Goal: Task Accomplishment & Management: Manage account settings

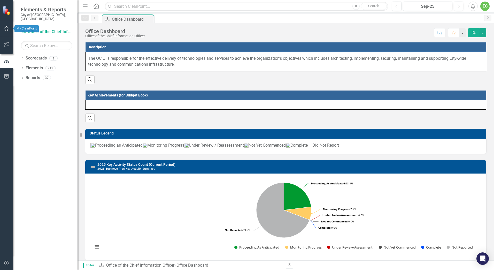
click at [6, 28] on icon "button" at bounding box center [6, 28] width 5 height 4
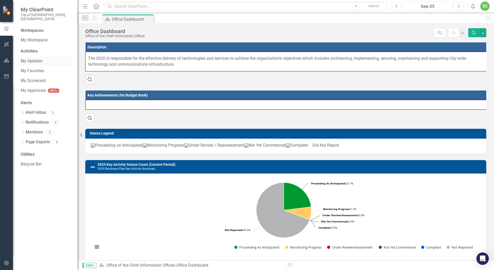
click at [37, 59] on link "My Updates" at bounding box center [47, 61] width 52 height 6
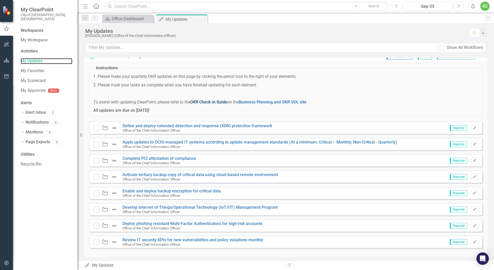
scroll to position [11, 0]
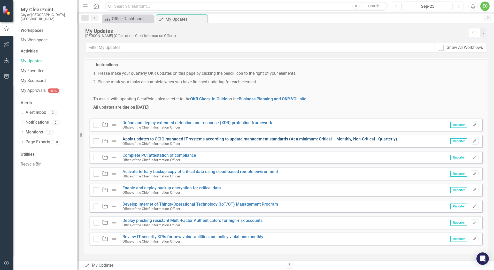
click at [214, 141] on link "Apply updates to OCIO-managed IT systems according to update management standar…" at bounding box center [259, 138] width 275 height 5
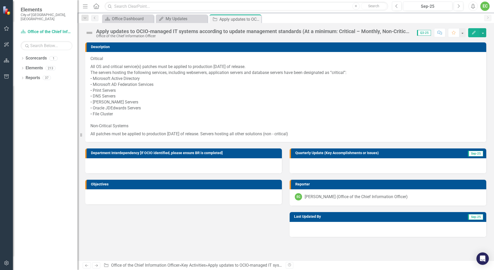
click at [302, 163] on div at bounding box center [388, 165] width 197 height 15
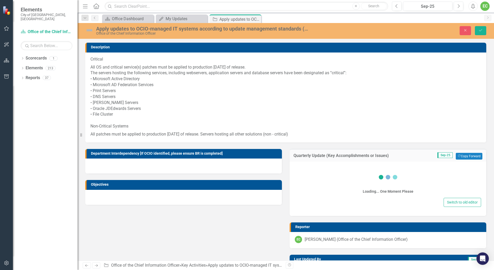
click at [302, 163] on div "Loading... One Moment Please Switch to old editor" at bounding box center [388, 188] width 197 height 54
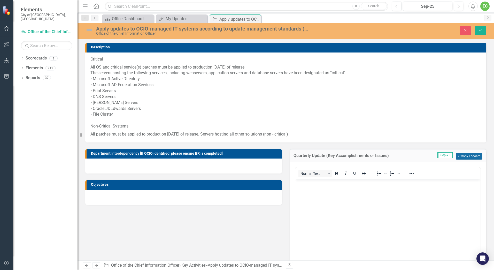
click at [459, 158] on button "Copy Forward Copy Forward" at bounding box center [469, 156] width 27 height 7
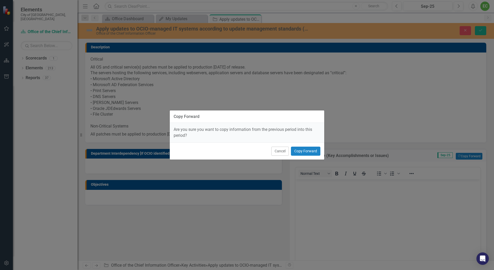
click at [323, 151] on div "Cancel Copy Forward" at bounding box center [247, 150] width 154 height 17
click at [316, 151] on button "Copy Forward" at bounding box center [305, 150] width 29 height 9
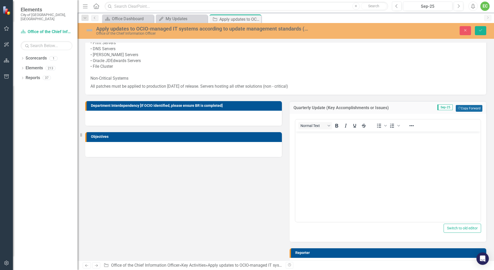
scroll to position [52, 0]
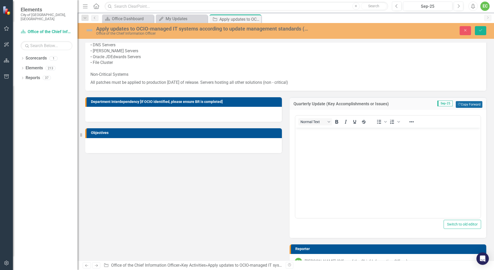
click at [467, 105] on button "Copy Forward Copy Forward" at bounding box center [469, 104] width 27 height 7
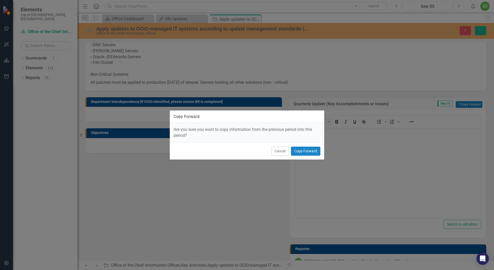
click at [428, 66] on div "Copy Forward Are you sure you want to copy information from the previous period…" at bounding box center [247, 135] width 494 height 270
click at [280, 149] on button "Cancel" at bounding box center [280, 150] width 18 height 9
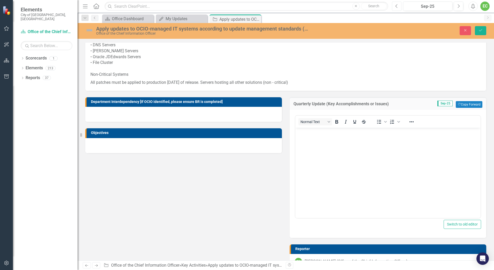
click at [396, 7] on icon "Previous" at bounding box center [396, 6] width 3 height 5
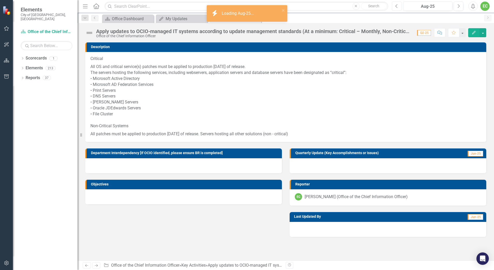
click at [396, 7] on icon "Previous" at bounding box center [396, 6] width 3 height 5
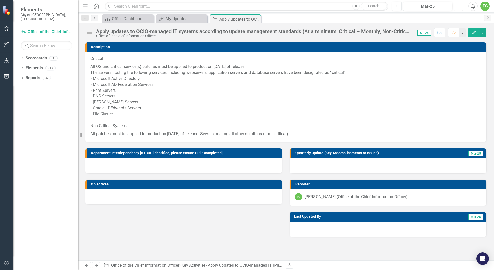
click at [459, 5] on icon "Next" at bounding box center [458, 6] width 3 height 5
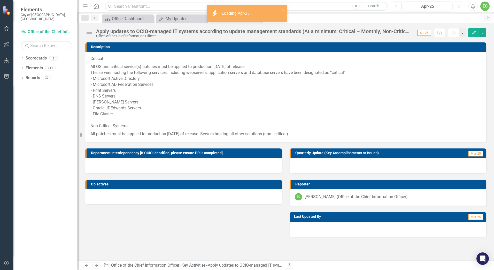
click at [459, 5] on icon "Next" at bounding box center [458, 6] width 3 height 5
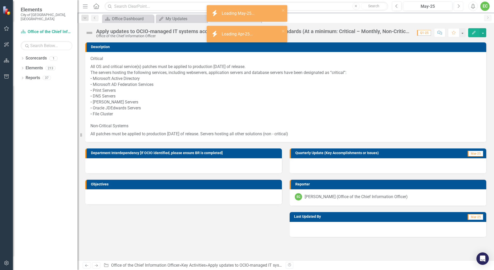
click at [459, 5] on icon "Next" at bounding box center [458, 6] width 3 height 5
click at [459, 5] on icon "button" at bounding box center [459, 6] width 2 height 4
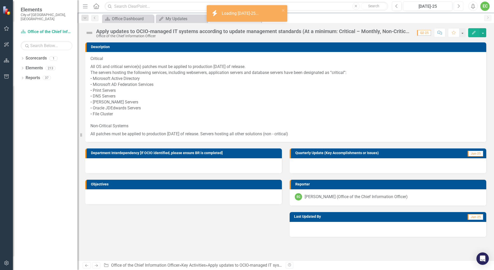
click at [459, 5] on icon "button" at bounding box center [459, 6] width 2 height 4
click at [461, 8] on button "Next" at bounding box center [459, 6] width 10 height 9
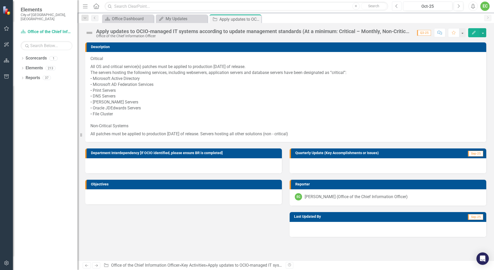
click at [397, 6] on icon "Previous" at bounding box center [396, 6] width 3 height 5
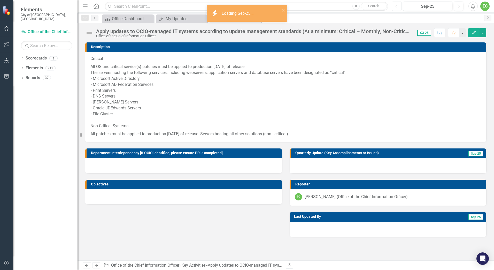
click at [397, 6] on icon "Previous" at bounding box center [396, 6] width 3 height 5
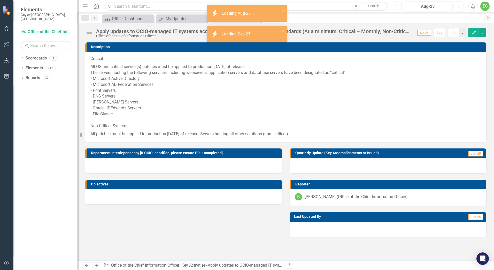
click at [397, 6] on icon "Previous" at bounding box center [396, 6] width 3 height 5
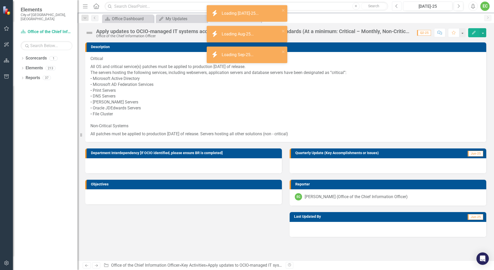
click at [397, 6] on icon "Previous" at bounding box center [396, 6] width 3 height 5
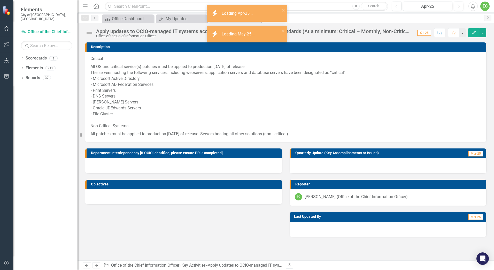
click at [436, 163] on div at bounding box center [388, 165] width 197 height 15
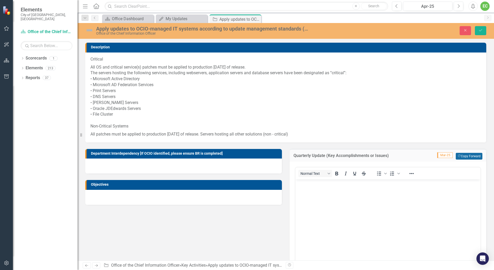
click at [468, 156] on button "Copy Forward Copy Forward" at bounding box center [469, 156] width 27 height 7
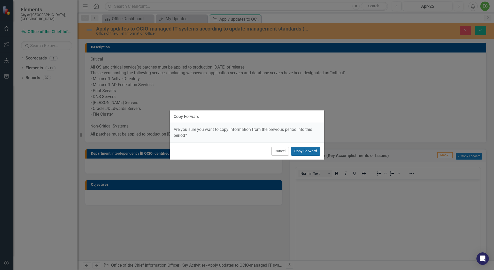
click at [313, 152] on button "Copy Forward" at bounding box center [305, 150] width 29 height 9
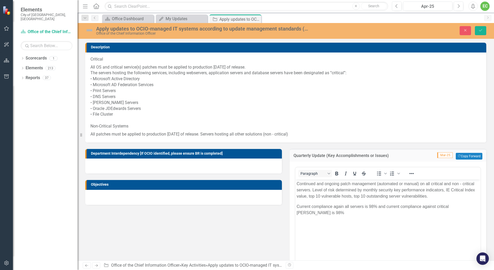
click at [411, 219] on body "Continued and ongoing patch management (automated or manual) on all critical an…" at bounding box center [387, 218] width 185 height 78
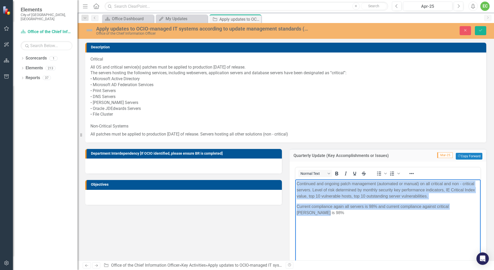
drag, startPoint x: 475, startPoint y: 206, endPoint x: 296, endPoint y: 180, distance: 180.9
click at [296, 180] on body "Continued and ongoing patch management (automated or manual) on all critical an…" at bounding box center [387, 218] width 185 height 78
copy body "Continued and ongoing patch management (automated or manual) on all critical an…"
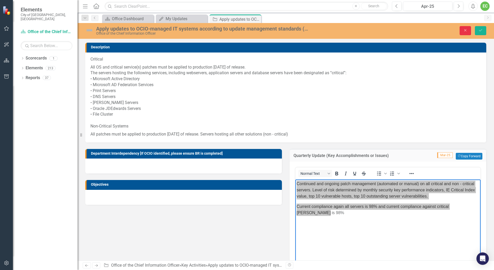
click at [462, 30] on button "Close" at bounding box center [465, 30] width 11 height 9
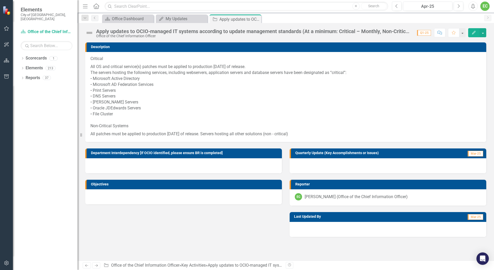
click at [7, 27] on icon "button" at bounding box center [6, 28] width 5 height 4
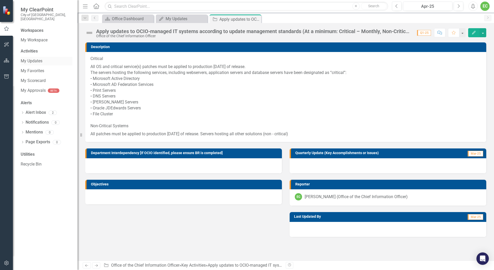
click at [37, 58] on link "My Updates" at bounding box center [47, 61] width 52 height 6
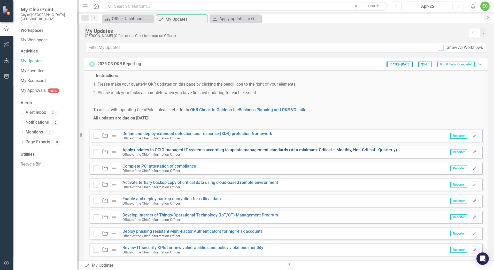
click at [241, 151] on link "Apply updates to OCIO-managed IT systems according to update management standar…" at bounding box center [259, 149] width 275 height 5
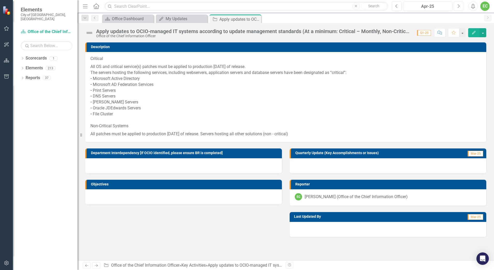
click at [461, 7] on button "Next" at bounding box center [459, 6] width 10 height 9
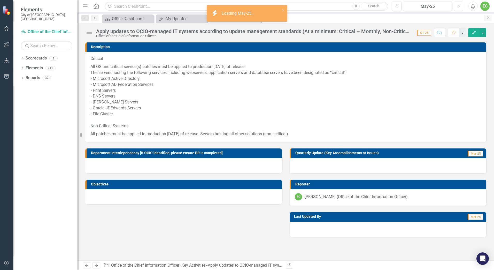
click at [461, 7] on button "Next" at bounding box center [459, 6] width 10 height 9
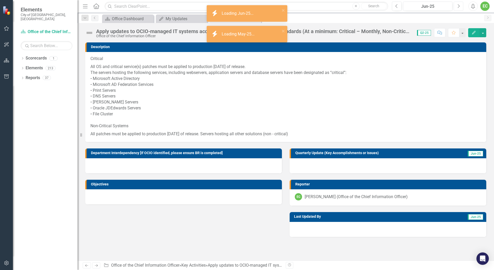
click at [461, 7] on button "Next" at bounding box center [459, 6] width 10 height 9
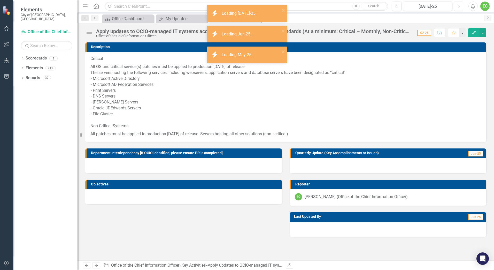
click at [461, 7] on button "Next" at bounding box center [459, 6] width 10 height 9
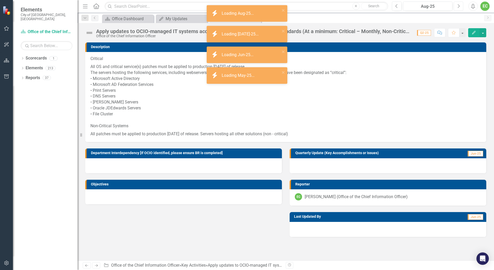
click at [461, 7] on button "Next" at bounding box center [459, 6] width 10 height 9
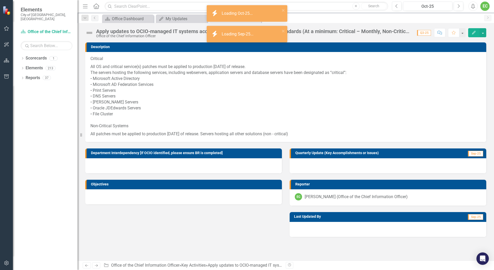
click at [365, 164] on div at bounding box center [388, 165] width 197 height 15
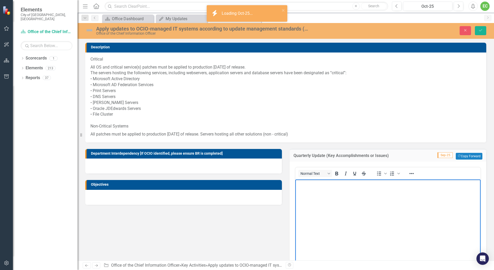
click at [352, 191] on body "Rich Text Area. Press ALT-0 for help." at bounding box center [387, 218] width 185 height 78
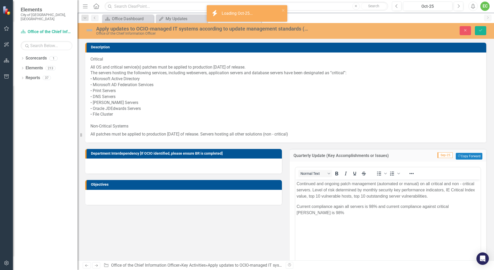
click at [91, 30] on img at bounding box center [89, 30] width 8 height 8
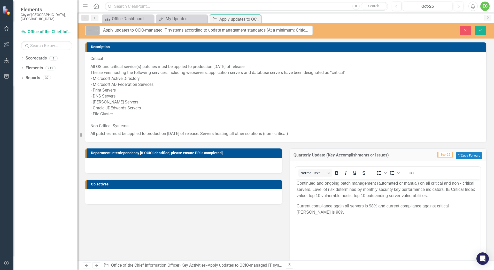
click at [95, 30] on icon "Expand" at bounding box center [96, 30] width 5 height 4
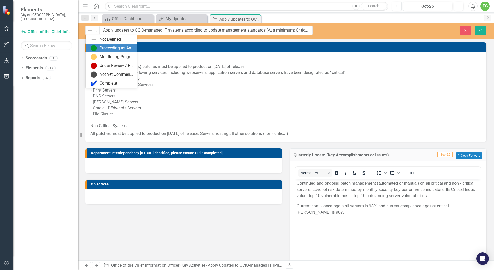
click at [114, 47] on div "Proceeding as Anticipated" at bounding box center [116, 48] width 35 height 6
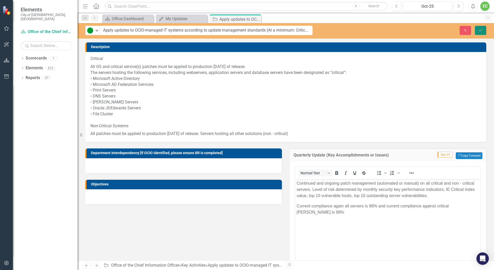
click at [480, 31] on icon "Save" at bounding box center [480, 30] width 5 height 4
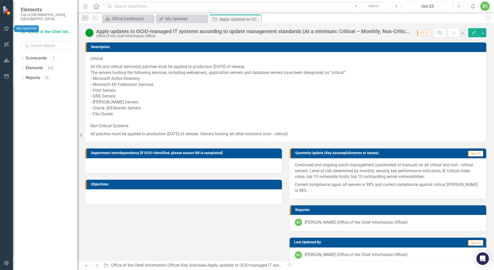
click at [8, 27] on icon "button" at bounding box center [6, 28] width 5 height 4
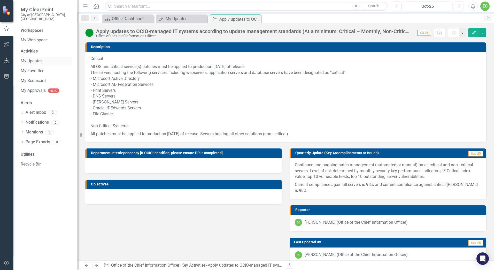
click at [38, 58] on link "My Updates" at bounding box center [47, 61] width 52 height 6
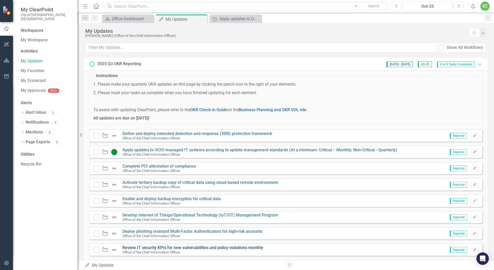
click at [196, 249] on link "Review IT security KPIs for new vulnerabilities and policy violations monthly" at bounding box center [192, 247] width 141 height 5
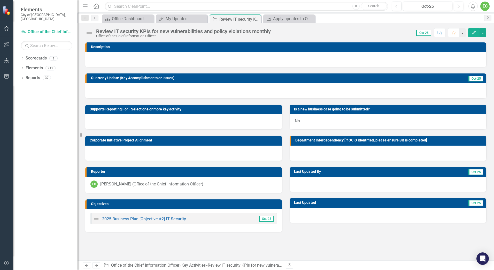
click at [388, 43] on div "Description" at bounding box center [285, 47] width 401 height 10
click at [132, 91] on div at bounding box center [285, 90] width 401 height 15
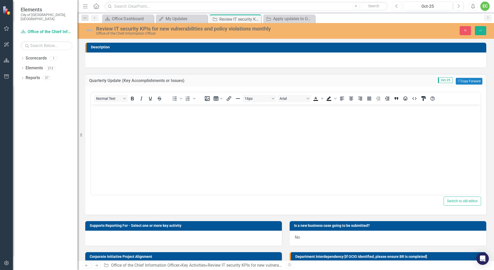
click at [399, 7] on button "Previous" at bounding box center [397, 6] width 10 height 9
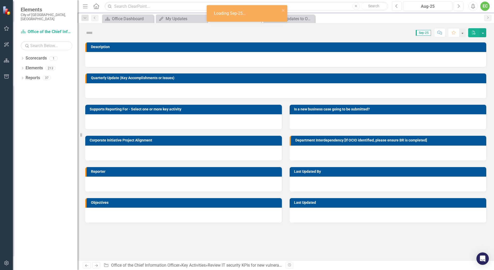
click at [399, 7] on button "Previous" at bounding box center [397, 6] width 10 height 9
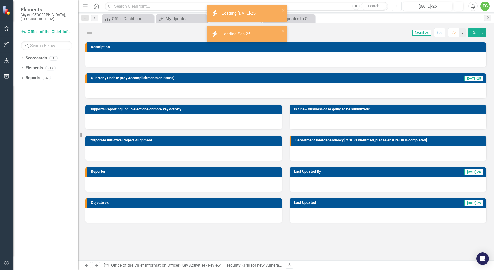
click at [399, 7] on button "Previous" at bounding box center [397, 6] width 10 height 9
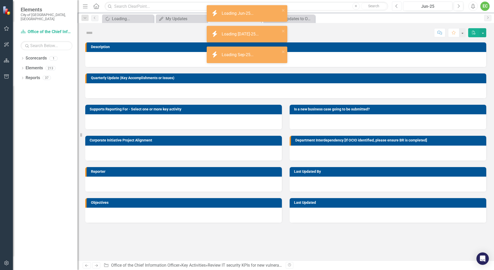
click at [399, 7] on button "Previous" at bounding box center [397, 6] width 10 height 9
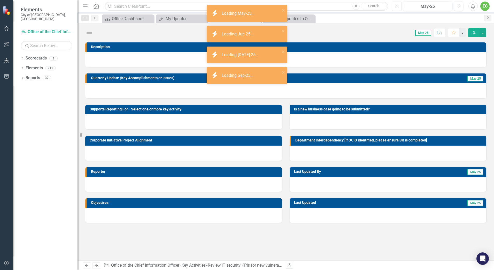
click at [399, 7] on button "Previous" at bounding box center [397, 6] width 10 height 9
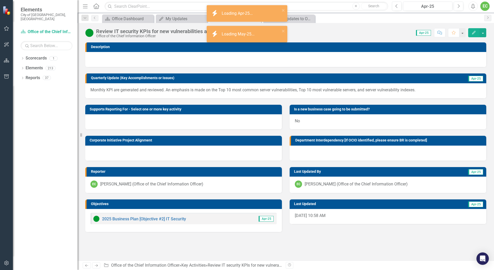
click at [418, 88] on p "Monthly KPI are generated and reviewed. An emphasis is made on the Top 10 most …" at bounding box center [285, 90] width 391 height 6
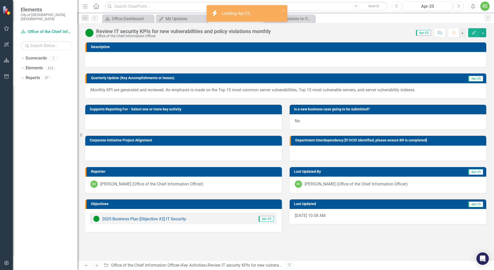
click at [410, 88] on p "Monthly KPI are generated and reviewed. An emphasis is made on the Top 10 most …" at bounding box center [285, 90] width 391 height 6
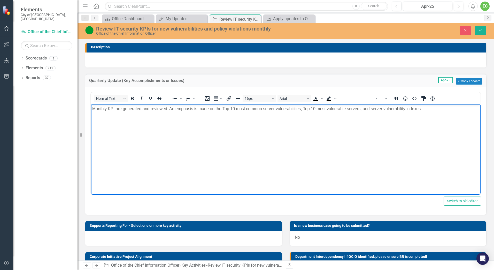
click at [431, 110] on p "Monthly KPI are generated and reviewed. An emphasis is made on the Top 10 most …" at bounding box center [285, 108] width 387 height 6
click at [466, 30] on icon "Close" at bounding box center [465, 30] width 5 height 4
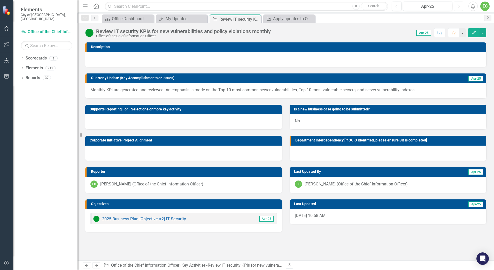
click at [462, 7] on button "Next" at bounding box center [459, 6] width 10 height 9
click at [461, 7] on button "Next" at bounding box center [459, 6] width 10 height 9
click at [460, 7] on button "Next" at bounding box center [459, 6] width 10 height 9
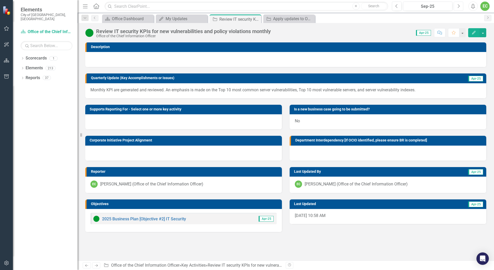
click at [460, 7] on button "Next" at bounding box center [459, 6] width 10 height 9
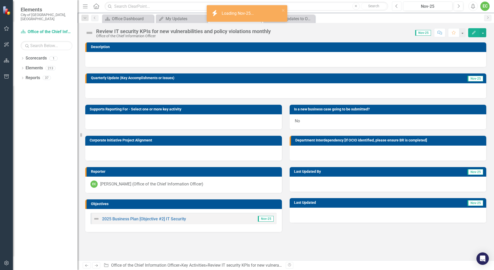
click at [398, 6] on button "Previous" at bounding box center [397, 6] width 10 height 9
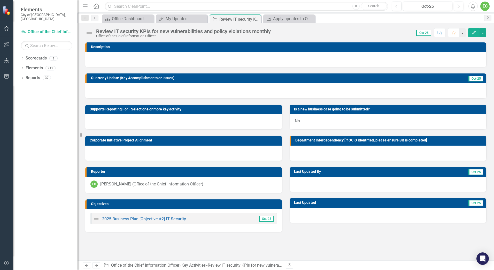
click at [209, 85] on div at bounding box center [285, 90] width 401 height 15
click at [203, 88] on div at bounding box center [285, 90] width 401 height 15
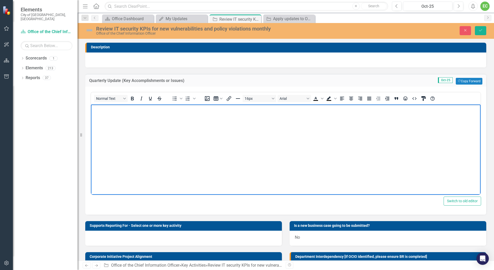
click at [188, 122] on body "Rich Text Area. Press ALT-0 for help." at bounding box center [286, 143] width 390 height 78
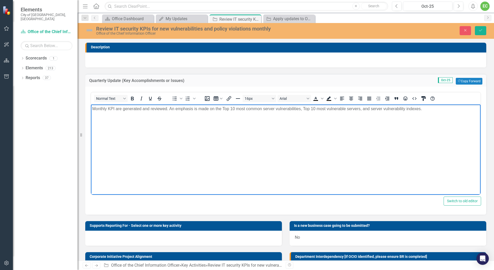
click at [89, 30] on img at bounding box center [89, 30] width 8 height 8
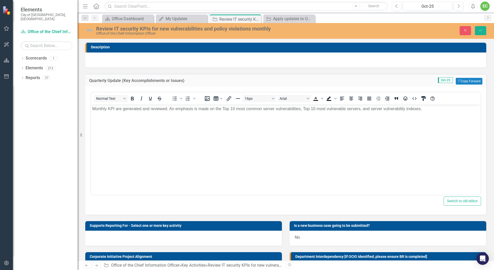
click at [89, 30] on img at bounding box center [89, 30] width 8 height 8
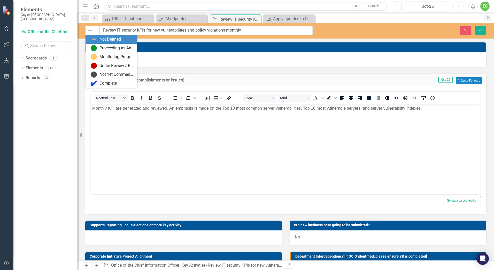
click at [95, 30] on icon "Expand" at bounding box center [96, 30] width 5 height 4
click at [99, 47] on div "Proceeding as Anticipated" at bounding box center [112, 48] width 43 height 6
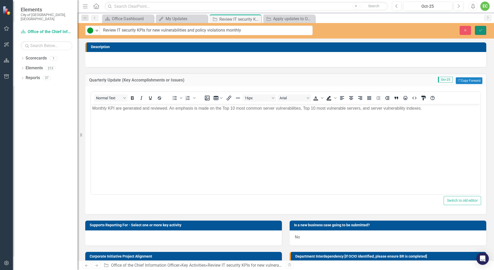
click at [482, 31] on icon "Save" at bounding box center [480, 30] width 5 height 4
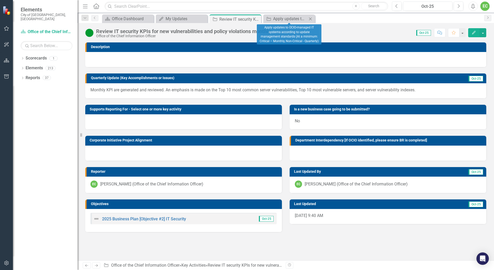
click at [311, 19] on icon "Close" at bounding box center [310, 19] width 5 height 4
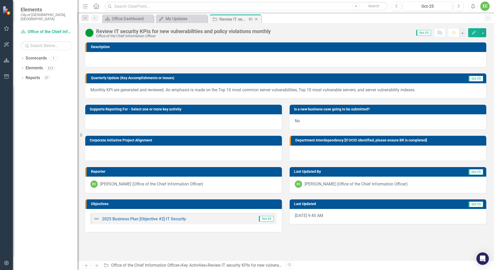
click at [258, 19] on icon "Close" at bounding box center [256, 19] width 5 height 4
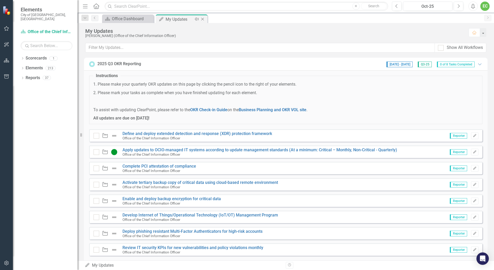
click at [200, 18] on div "Close" at bounding box center [203, 19] width 6 height 6
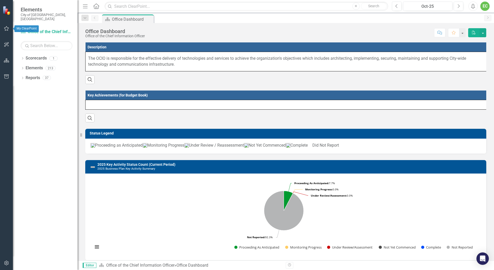
click at [6, 30] on icon "button" at bounding box center [6, 28] width 5 height 5
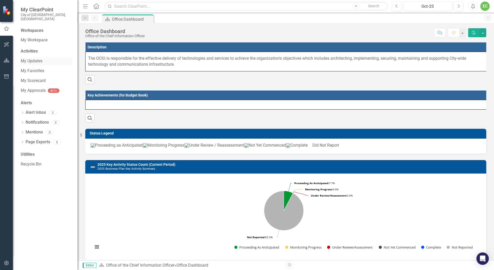
click at [38, 58] on link "My Updates" at bounding box center [47, 61] width 52 height 6
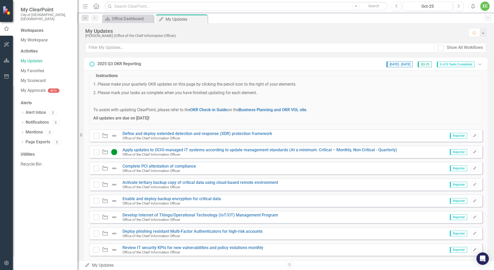
scroll to position [11, 0]
click at [240, 245] on link "Review IT security KPIs for new vulnerabilities and policy violations monthly" at bounding box center [192, 247] width 141 height 5
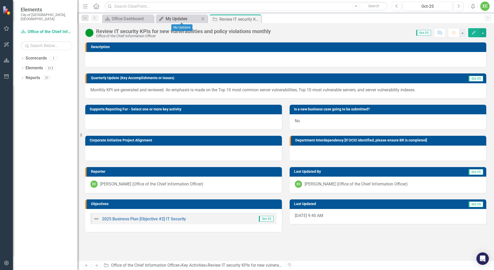
click at [190, 18] on div "My Updates" at bounding box center [183, 19] width 34 height 6
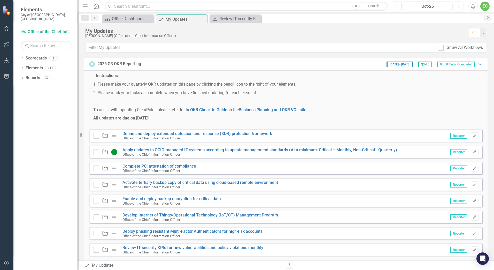
scroll to position [11, 0]
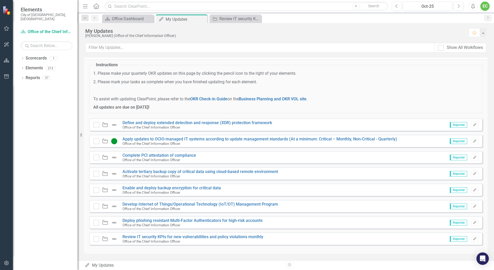
click at [114, 239] on img at bounding box center [114, 239] width 6 height 6
click at [159, 236] on link "Review IT security KPIs for new vulnerabilities and policy violations monthly" at bounding box center [192, 236] width 141 height 5
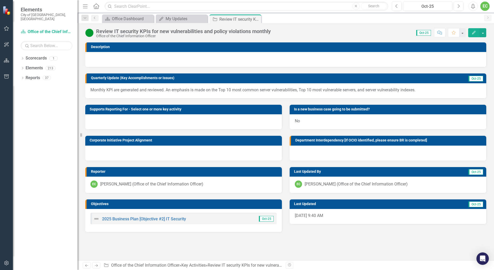
click at [91, 32] on img at bounding box center [89, 33] width 8 height 8
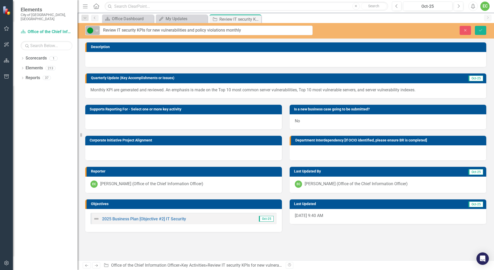
click at [98, 31] on icon "Expand" at bounding box center [96, 30] width 5 height 4
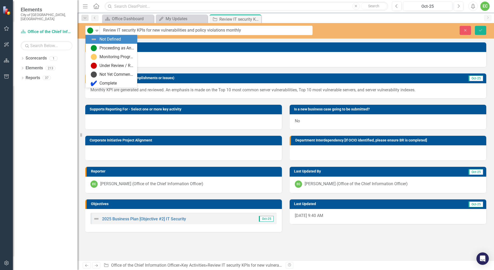
click at [100, 39] on div "Not Defined" at bounding box center [109, 39] width 21 height 6
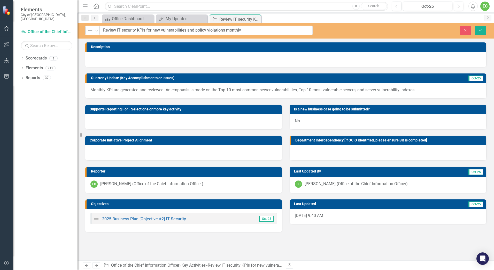
click at [96, 30] on icon at bounding box center [97, 31] width 3 height 2
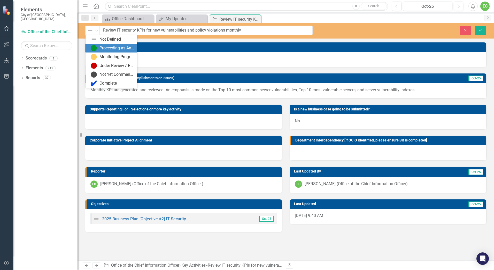
click at [101, 49] on div "Proceeding as Anticipated" at bounding box center [116, 48] width 35 height 6
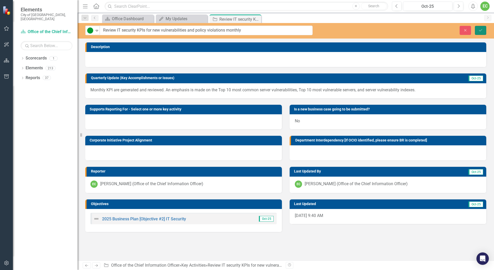
click at [482, 29] on icon "submit" at bounding box center [480, 30] width 3 height 2
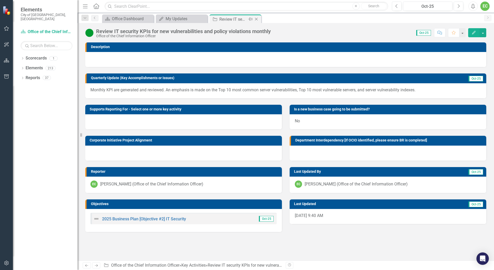
click at [257, 20] on icon "Close" at bounding box center [256, 19] width 5 height 4
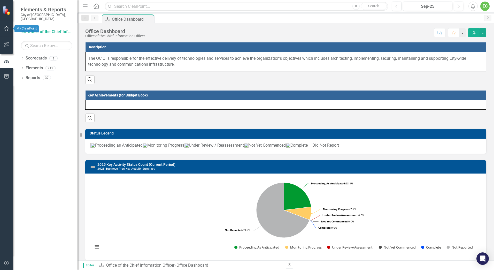
click at [6, 28] on icon "button" at bounding box center [6, 28] width 5 height 4
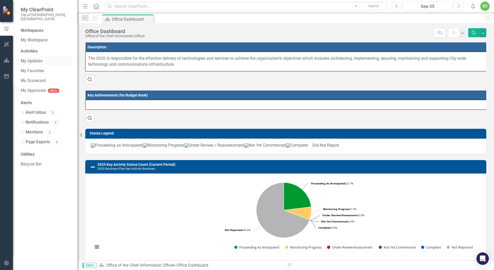
click at [32, 58] on link "My Updates" at bounding box center [47, 61] width 52 height 6
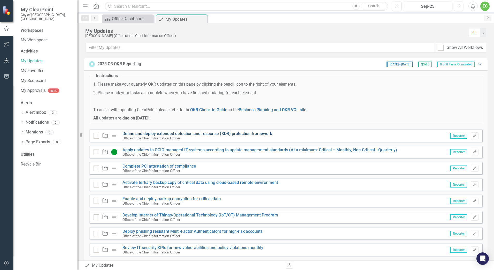
click at [186, 135] on link "Define and deploy extended detection and response (XDR) protection framework" at bounding box center [197, 133] width 150 height 5
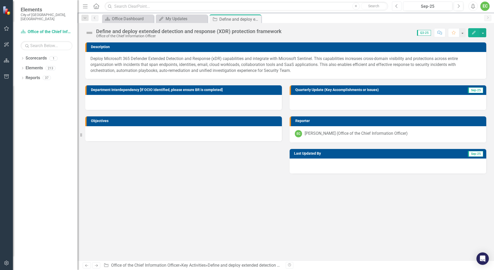
click at [396, 5] on icon "Previous" at bounding box center [396, 6] width 3 height 5
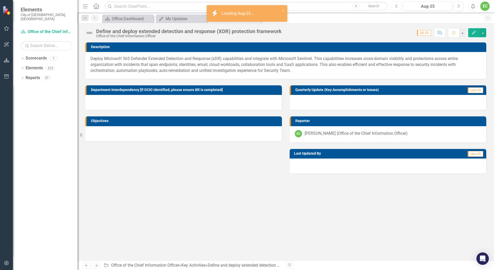
click at [396, 5] on icon "Previous" at bounding box center [396, 6] width 3 height 5
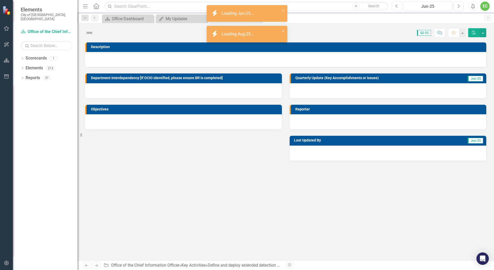
click at [396, 5] on icon "Previous" at bounding box center [396, 6] width 3 height 5
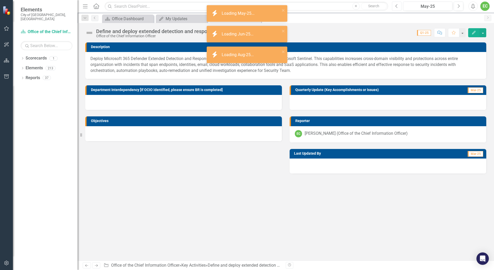
click at [396, 5] on icon "Previous" at bounding box center [396, 6] width 3 height 5
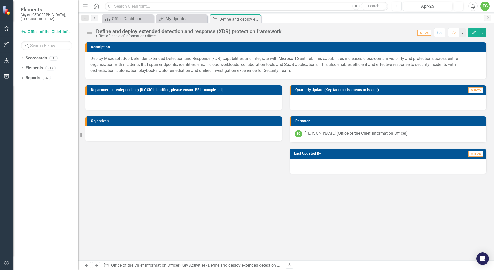
click at [376, 100] on div at bounding box center [388, 102] width 197 height 15
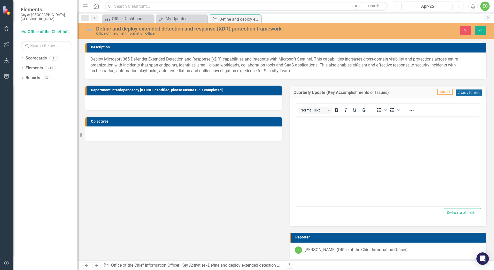
click at [463, 93] on button "Copy Forward Copy Forward" at bounding box center [469, 92] width 27 height 7
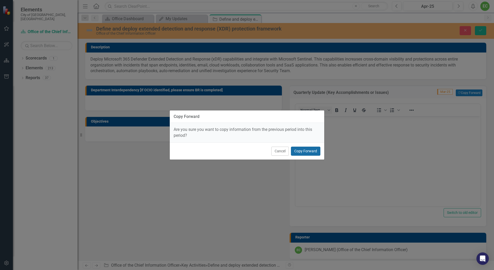
click at [316, 149] on button "Copy Forward" at bounding box center [305, 150] width 29 height 9
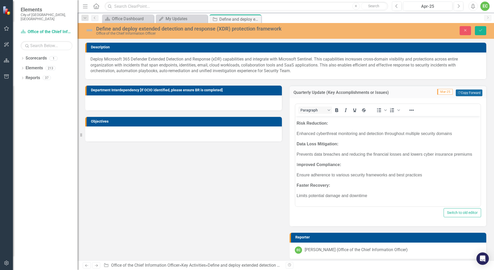
scroll to position [43, 0]
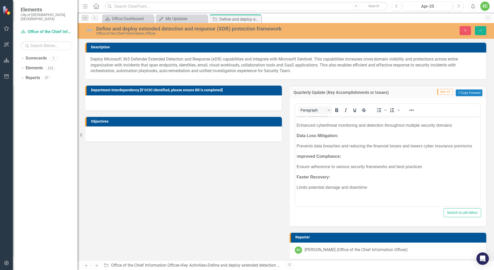
click at [376, 173] on body "The deployment of Microsoft Defender XDR is now complete, with all key componen…" at bounding box center [387, 139] width 185 height 133
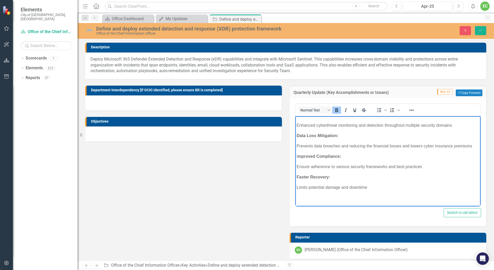
click at [377, 173] on body "The deployment of Microsoft Defender XDR is now complete, with all key componen…" at bounding box center [387, 139] width 185 height 133
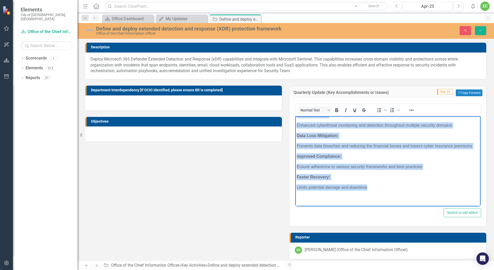
copy body "The deployment of Microsoft Defender XDR is now complete, with all key componen…"
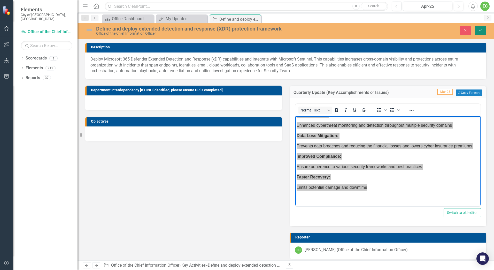
click at [480, 33] on button "Save" at bounding box center [480, 30] width 11 height 9
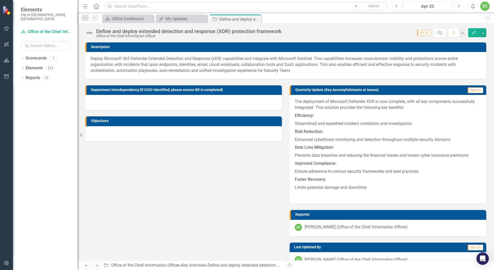
click at [455, 7] on button "Next" at bounding box center [459, 6] width 10 height 9
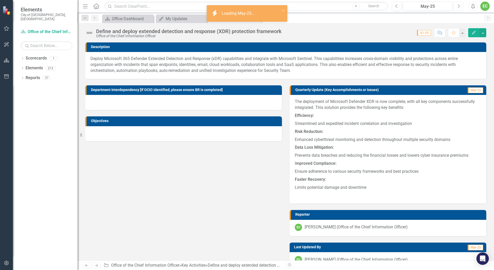
click at [455, 7] on button "Next" at bounding box center [459, 6] width 10 height 9
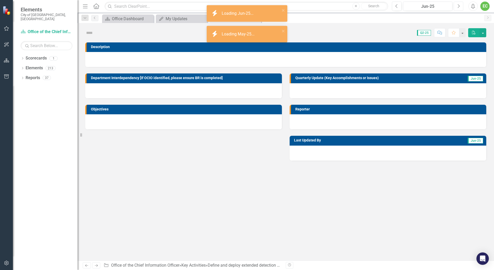
click at [455, 7] on button "Next" at bounding box center [459, 6] width 10 height 9
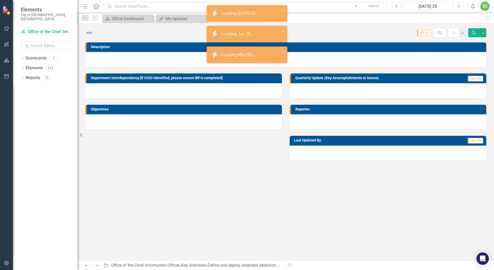
click at [455, 7] on button "Next" at bounding box center [459, 6] width 10 height 9
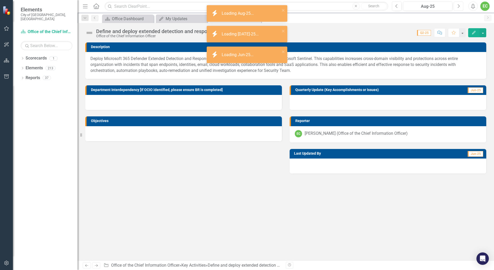
click at [455, 7] on button "Next" at bounding box center [459, 6] width 10 height 9
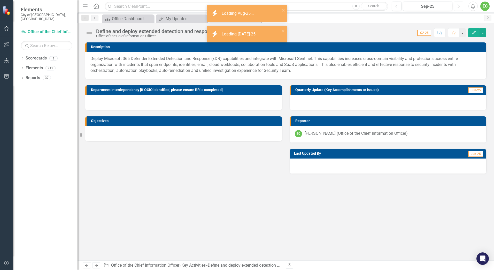
click at [455, 7] on button "Next" at bounding box center [459, 6] width 10 height 9
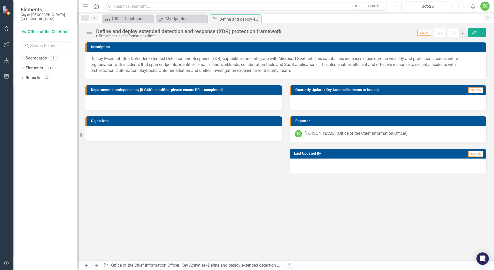
click at [303, 101] on div at bounding box center [388, 102] width 197 height 15
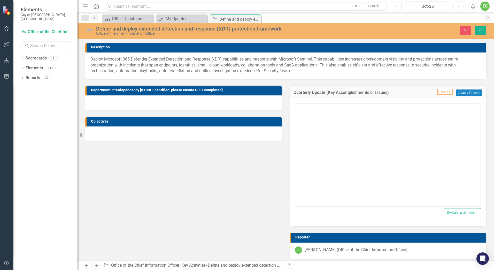
click at [303, 101] on div "Switch to old editor" at bounding box center [388, 162] width 197 height 128
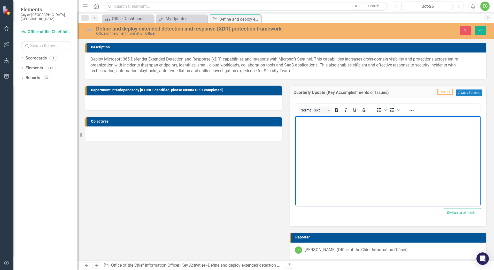
click at [312, 135] on body "Rich Text Area. Press ALT-0 for help." at bounding box center [387, 155] width 185 height 78
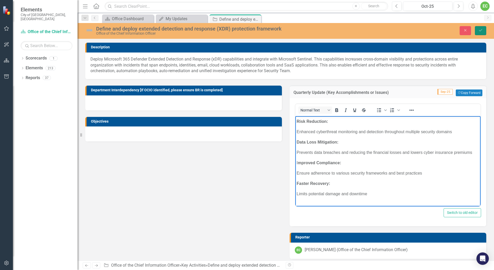
click at [481, 32] on button "Save" at bounding box center [480, 30] width 11 height 9
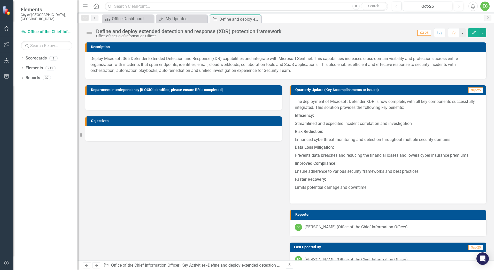
click at [89, 32] on img at bounding box center [89, 33] width 8 height 8
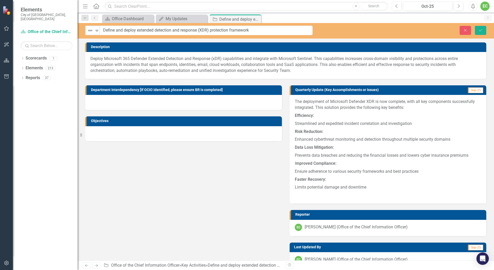
click at [89, 32] on img at bounding box center [90, 30] width 6 height 6
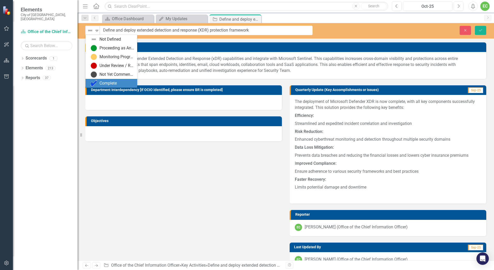
click at [107, 82] on div "Complete" at bounding box center [107, 83] width 17 height 6
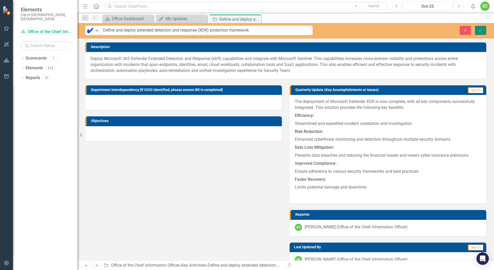
click at [479, 32] on icon "Save" at bounding box center [480, 30] width 5 height 4
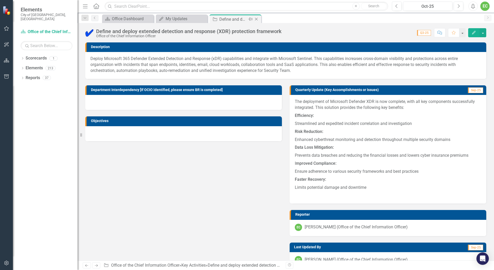
click at [258, 20] on icon "Close" at bounding box center [256, 19] width 5 height 4
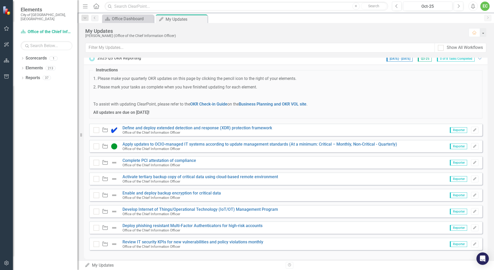
scroll to position [11, 0]
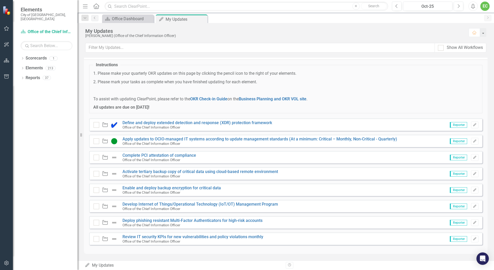
click at [114, 239] on img at bounding box center [114, 239] width 6 height 6
click at [177, 154] on link "Complete PCI attestation of compliance" at bounding box center [159, 155] width 74 height 5
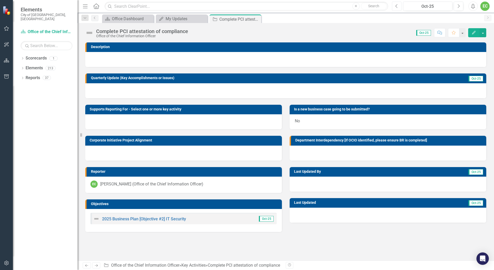
click at [397, 7] on icon "Previous" at bounding box center [396, 6] width 3 height 5
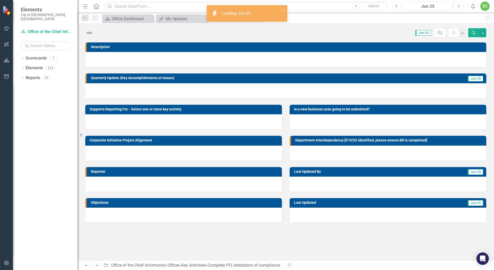
click at [397, 7] on icon "Previous" at bounding box center [396, 6] width 3 height 5
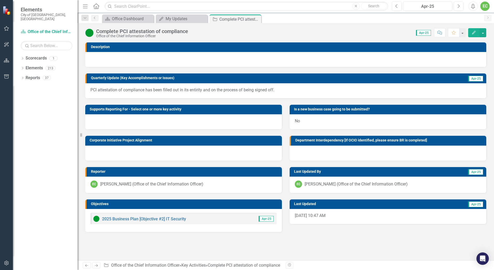
drag, startPoint x: 285, startPoint y: 90, endPoint x: 240, endPoint y: 89, distance: 45.0
click at [240, 89] on p "PCI attestation of compliance has been filled out in its entirity and on the pr…" at bounding box center [285, 90] width 391 height 6
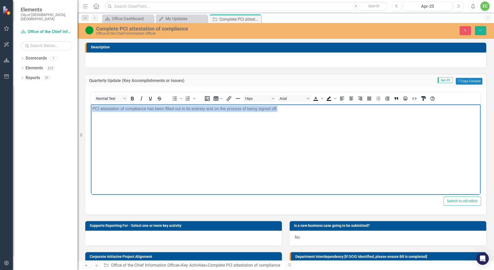
drag, startPoint x: 285, startPoint y: 109, endPoint x: 86, endPoint y: 109, distance: 198.9
click at [91, 109] on html "PCI attestation of compliance has been filled out in its entirety and on the pr…" at bounding box center [286, 143] width 390 height 78
copy p "PCI attestation of compliance has been filled out in its entirety and on the pr…"
click at [330, 140] on body "PCI attestation of compliance has been filled out in its entirety and on the pr…" at bounding box center [286, 143] width 390 height 78
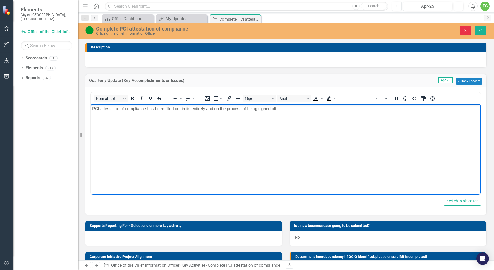
click at [469, 29] on button "Close" at bounding box center [465, 30] width 11 height 9
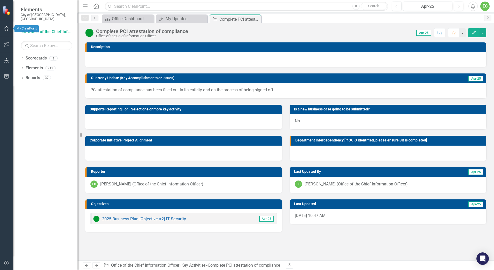
click at [7, 30] on icon "button" at bounding box center [6, 28] width 5 height 4
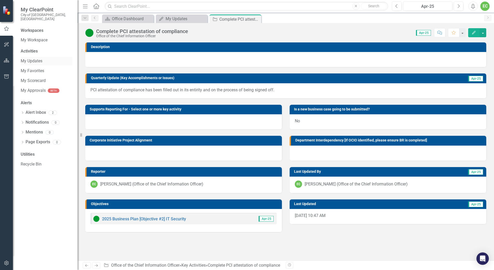
click at [27, 59] on link "My Updates" at bounding box center [47, 61] width 52 height 6
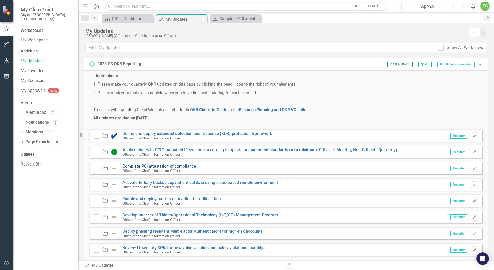
click at [180, 165] on link "Complete PCI attestation of compliance" at bounding box center [159, 166] width 74 height 5
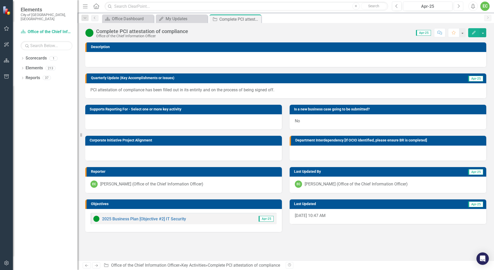
click at [460, 8] on button "Next" at bounding box center [459, 6] width 10 height 9
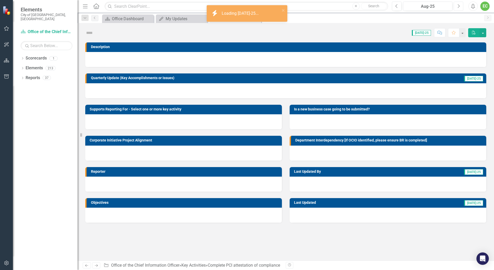
click at [460, 8] on button "Next" at bounding box center [459, 6] width 10 height 9
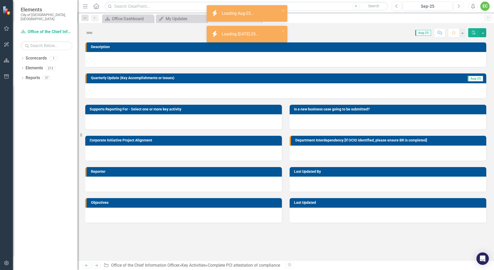
click at [460, 8] on button "Next" at bounding box center [459, 6] width 10 height 9
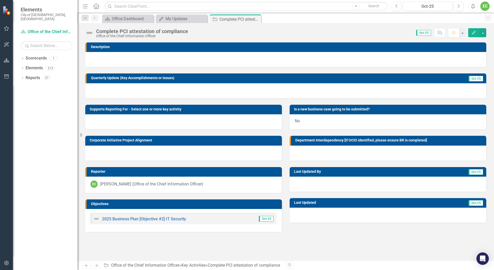
click at [153, 88] on div at bounding box center [285, 90] width 401 height 15
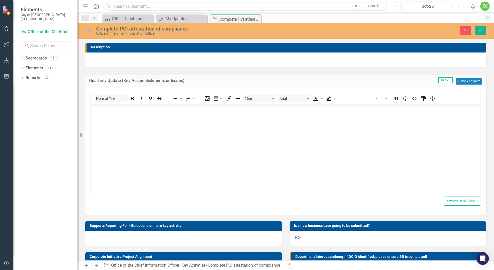
click at [152, 141] on body "Rich Text Area. Press ALT-0 for help." at bounding box center [286, 143] width 390 height 78
click at [91, 31] on img at bounding box center [89, 30] width 8 height 8
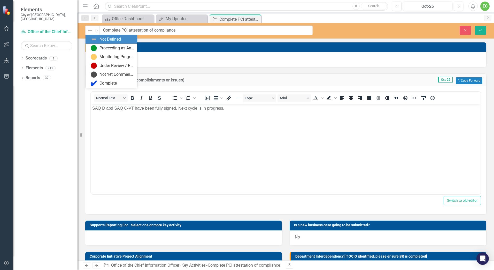
click at [91, 31] on img at bounding box center [90, 30] width 6 height 6
click at [95, 45] on div "Proceeding as Anticipated" at bounding box center [112, 48] width 52 height 9
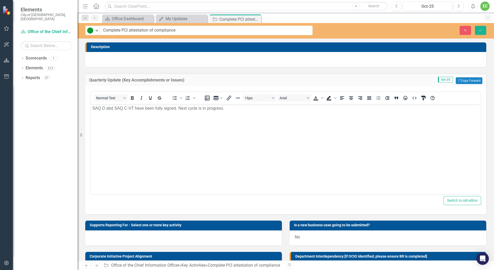
click at [156, 134] on body "SAQ D abd SAQ C-VT have been fully signed. Next cycle is in progress." at bounding box center [286, 143] width 390 height 78
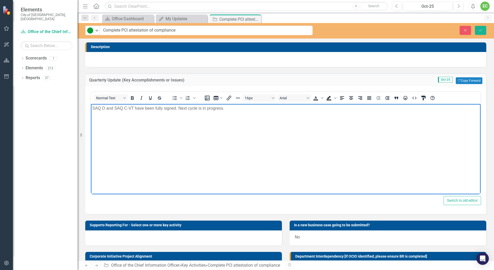
click at [158, 141] on body "SAQ D and SAQ C-VT have been fully signed. Next cycle is in progress." at bounding box center [286, 143] width 390 height 78
click at [482, 29] on icon "Save" at bounding box center [480, 30] width 5 height 4
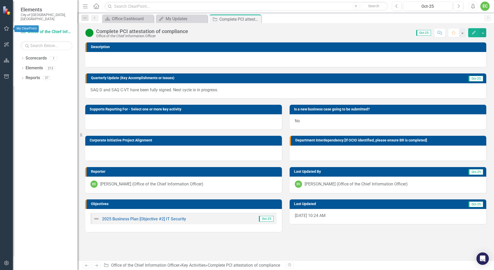
click at [7, 29] on icon "button" at bounding box center [6, 28] width 5 height 4
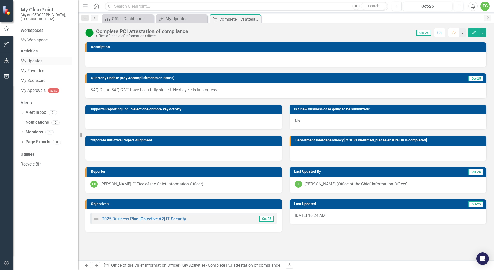
click at [21, 58] on link "My Updates" at bounding box center [47, 61] width 52 height 6
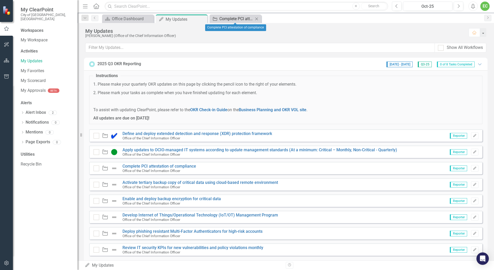
click at [239, 19] on div "Complete PCI attestation of compliance" at bounding box center [236, 19] width 34 height 6
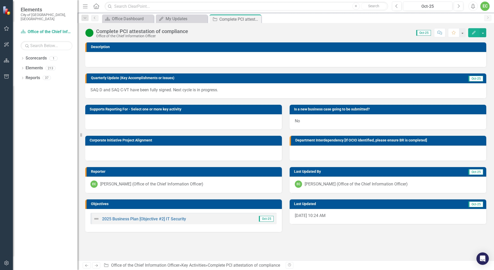
click at [173, 93] on div "SAQ D and SAQ C-VT have been fully signed. Next cycle is in progress." at bounding box center [285, 90] width 401 height 15
click at [174, 92] on p "SAQ D and SAQ C-VT have been fully signed. Next cycle is in progress." at bounding box center [285, 90] width 391 height 6
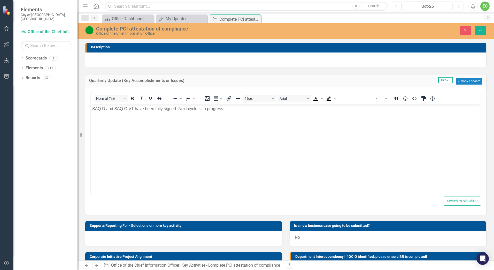
click at [254, 115] on body "SAQ D and SAQ C-VT have been fully signed. Next cycle is in progress." at bounding box center [286, 143] width 390 height 78
click at [479, 28] on button "Save" at bounding box center [480, 30] width 11 height 9
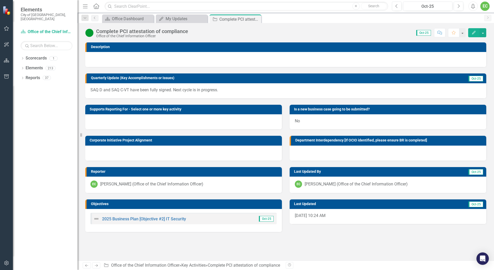
click at [129, 30] on div "Complete PCI attestation of compliance" at bounding box center [142, 31] width 92 height 6
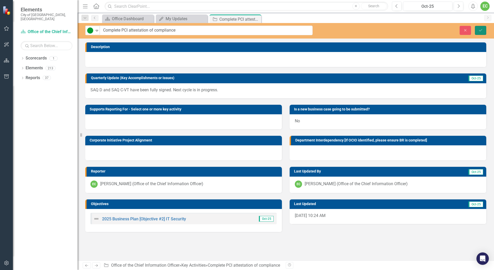
click at [481, 31] on icon "Save" at bounding box center [480, 30] width 5 height 4
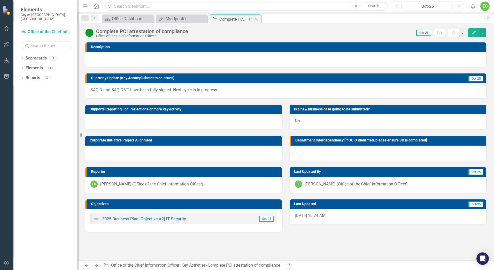
click at [257, 20] on icon "Close" at bounding box center [256, 19] width 5 height 4
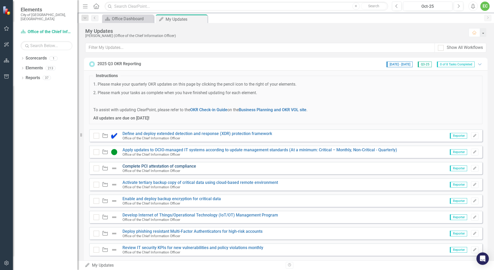
click at [180, 164] on link "Complete PCI attestation of compliance" at bounding box center [159, 166] width 74 height 5
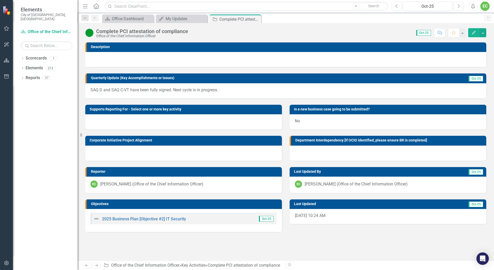
click at [90, 30] on img at bounding box center [89, 33] width 8 height 8
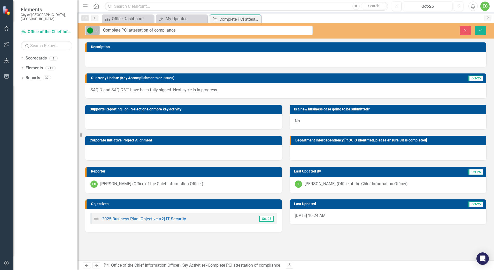
click at [93, 30] on img at bounding box center [90, 30] width 6 height 6
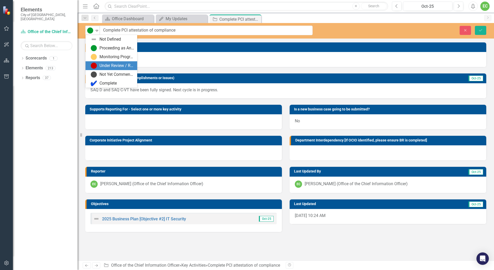
click at [106, 65] on div "Under Review / Reassessment" at bounding box center [116, 66] width 35 height 6
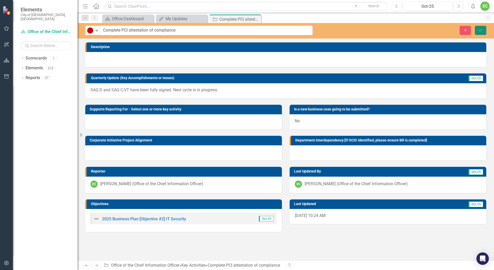
click at [478, 27] on button "Save" at bounding box center [480, 30] width 11 height 9
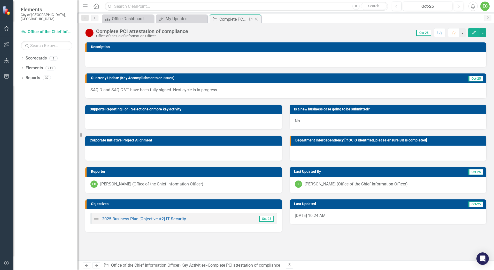
click at [258, 19] on icon "Close" at bounding box center [256, 19] width 5 height 4
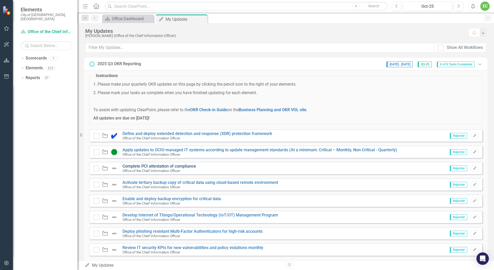
click at [187, 165] on link "Complete PCI attestation of compliance" at bounding box center [159, 166] width 74 height 5
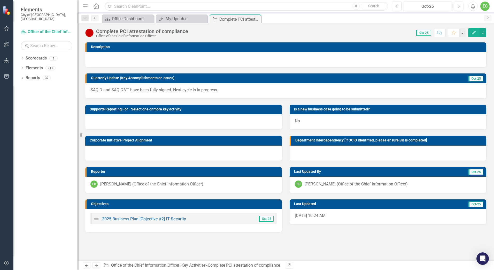
click at [90, 33] on img at bounding box center [89, 33] width 8 height 8
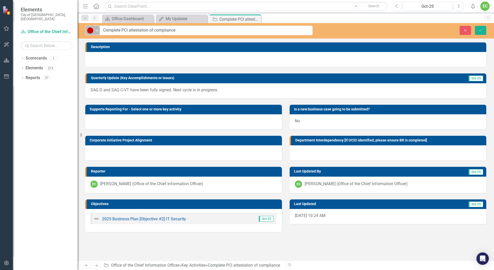
click at [95, 30] on icon "Expand" at bounding box center [96, 30] width 5 height 4
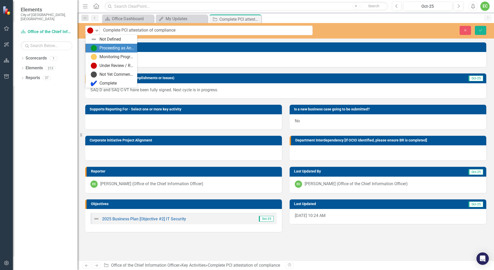
click at [105, 49] on div "Proceeding as Anticipated" at bounding box center [116, 48] width 35 height 6
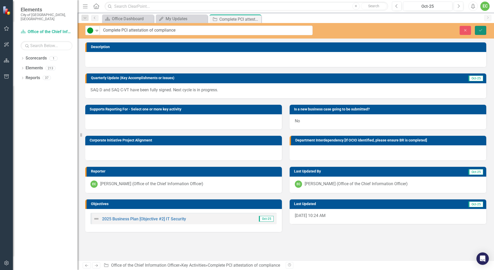
click at [481, 32] on button "Save" at bounding box center [480, 30] width 11 height 9
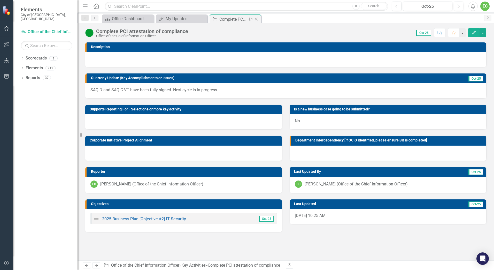
click at [257, 19] on icon "Close" at bounding box center [256, 19] width 5 height 4
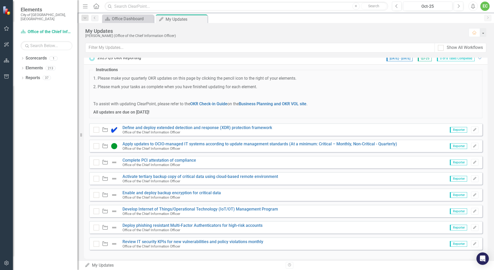
scroll to position [11, 0]
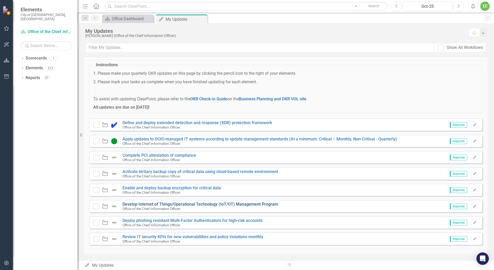
click at [198, 203] on link "Develop Internet of Things/Operational Technology (IoT/OT) Management Program" at bounding box center [200, 204] width 156 height 5
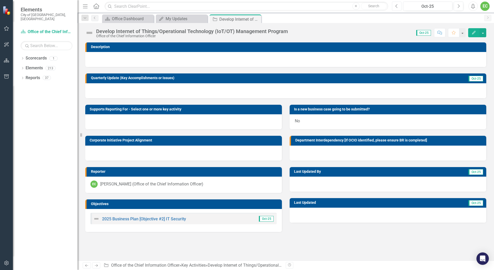
click at [396, 7] on icon "Previous" at bounding box center [396, 6] width 3 height 5
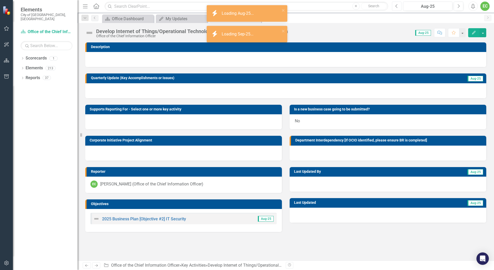
click at [396, 7] on icon "Previous" at bounding box center [396, 6] width 3 height 5
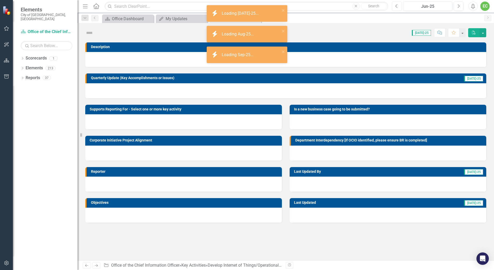
click at [396, 7] on icon "Previous" at bounding box center [396, 6] width 3 height 5
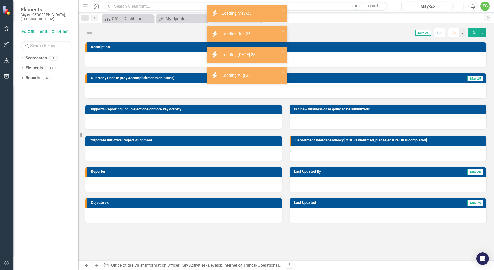
click at [396, 7] on icon "Previous" at bounding box center [396, 6] width 3 height 5
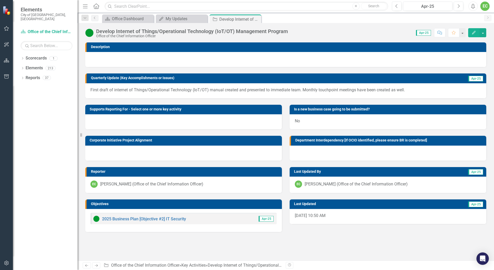
click at [270, 93] on p "First draft of internet of Things/Operational Technology (IoT/OT) manual create…" at bounding box center [285, 90] width 391 height 6
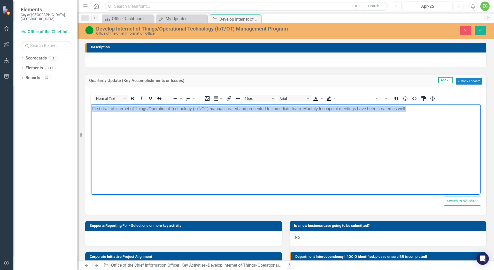
drag, startPoint x: 412, startPoint y: 110, endPoint x: 166, endPoint y: 223, distance: 271.2
click at [91, 118] on html "First draft of internet of Things/Operational Technology (IoT/OT) manual create…" at bounding box center [286, 143] width 390 height 78
copy p "First draft of internet of Things/Operational Technology (IoT/OT) manual create…"
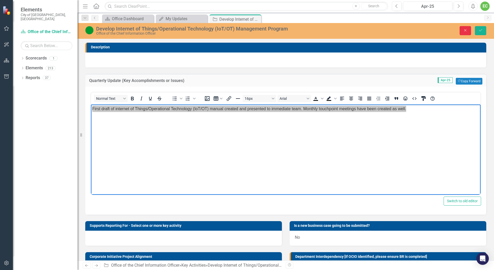
click at [464, 30] on icon "Close" at bounding box center [465, 30] width 5 height 4
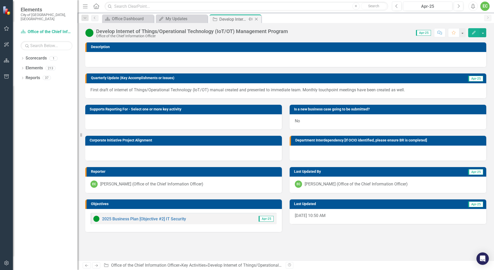
click at [257, 20] on icon "Close" at bounding box center [256, 19] width 5 height 4
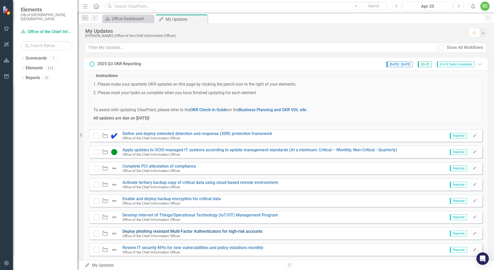
click at [237, 231] on link "Deploy phishing resistant Multi-Factor Authenticators for high-risk accounts" at bounding box center [192, 231] width 140 height 5
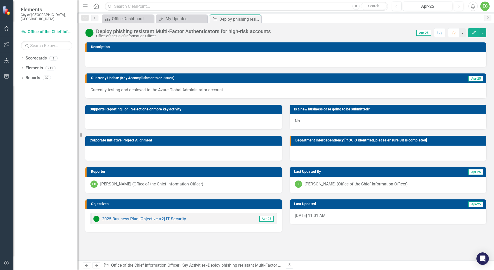
click at [228, 93] on div "Currently testing and deployed to the Azure Global Administrator account." at bounding box center [285, 90] width 401 height 15
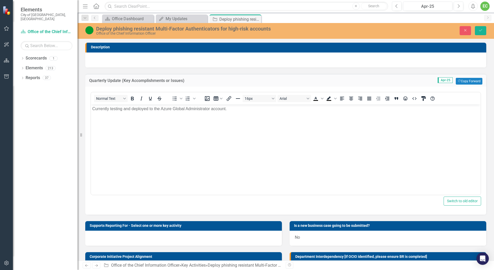
click at [228, 93] on div "16px Arial To open the popup, press Shift+Enter To open the popup, press Shift+…" at bounding box center [320, 98] width 240 height 10
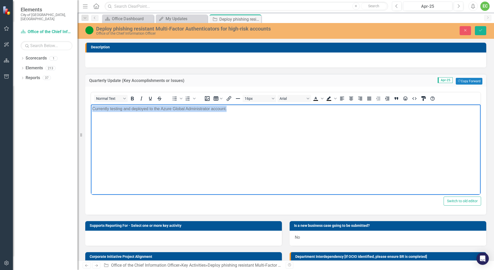
drag, startPoint x: 242, startPoint y: 110, endPoint x: 71, endPoint y: 112, distance: 170.8
click at [91, 112] on html "Currently testing and deployed to the Azure Global Administrator account." at bounding box center [286, 143] width 390 height 78
copy p "Currently testing and deployed to the Azure Global Administrator account."
click at [5, 26] on button "button" at bounding box center [7, 28] width 12 height 11
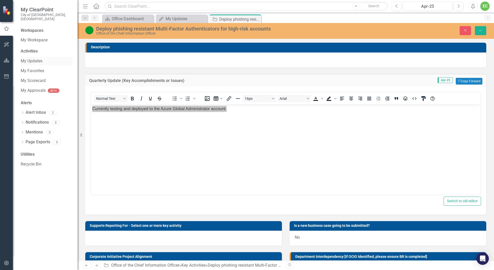
click at [38, 58] on link "My Updates" at bounding box center [47, 61] width 52 height 6
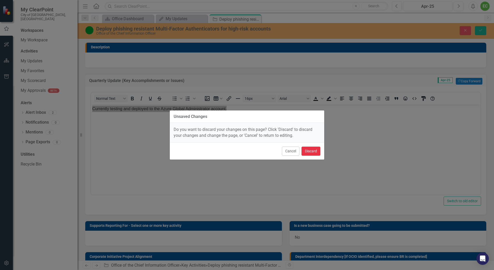
click at [310, 153] on button "Discard" at bounding box center [311, 150] width 19 height 9
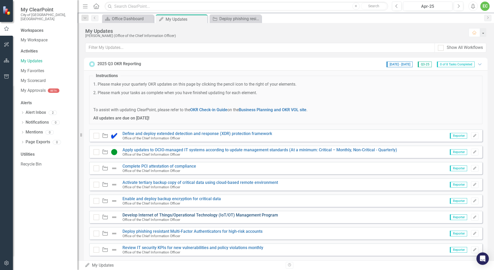
click at [212, 213] on link "Develop Internet of Things/Operational Technology (IoT/OT) Management Program" at bounding box center [200, 214] width 156 height 5
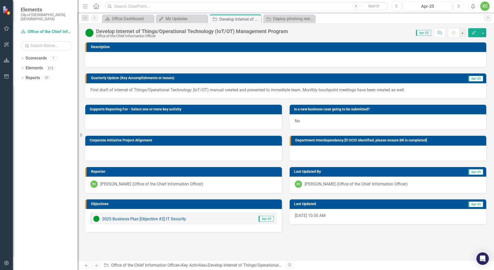
click at [458, 6] on icon "Next" at bounding box center [458, 6] width 3 height 5
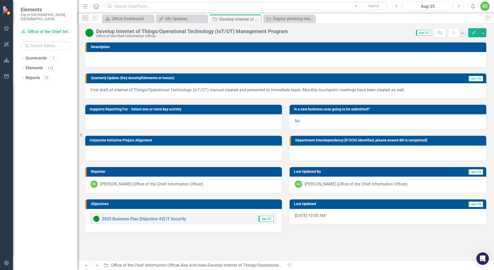
click at [458, 6] on icon "Next" at bounding box center [458, 6] width 3 height 5
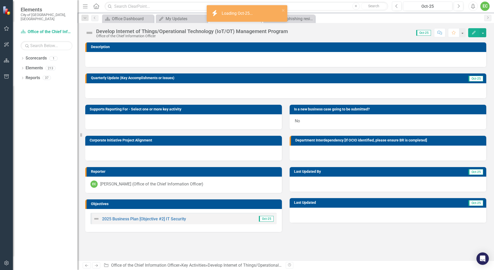
click at [168, 89] on div at bounding box center [285, 90] width 401 height 15
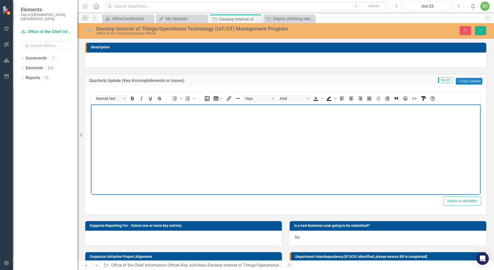
click at [127, 123] on body "Rich Text Area. Press ALT-0 for help." at bounding box center [286, 143] width 390 height 78
click at [121, 127] on body "Rich Text Area. Press ALT-0 for help." at bounding box center [286, 143] width 390 height 78
paste body "Rich Text Area. Press ALT-0 for help."
click at [239, 110] on p "Internet of Things/Operational Technology (IoT/OT) manual finalized." at bounding box center [285, 108] width 387 height 6
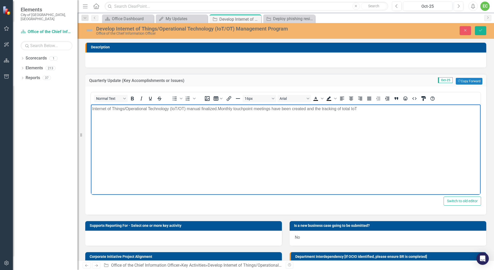
click at [319, 109] on span "Internet of Things/Operational Technology (IoT/OT) manual finalized. Monthly to…" at bounding box center [224, 108] width 265 height 4
click at [350, 109] on span "Internet of Things/Operational Technology (IoT/OT) manual finalized. Monthly to…" at bounding box center [229, 108] width 275 height 4
click at [365, 108] on span "Internet of Things/Operational Technology (IoT/OT) manual finalized. Monthly to…" at bounding box center [230, 108] width 277 height 4
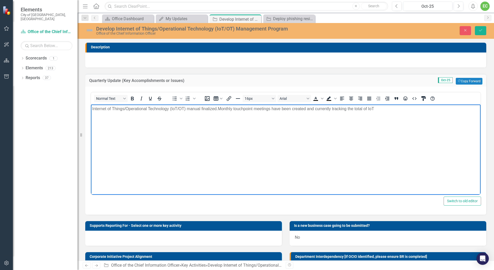
click at [389, 108] on p "Internet of Things/Operational Technology (IoT/OT) manual finalized. Monthly to…" at bounding box center [285, 108] width 387 height 6
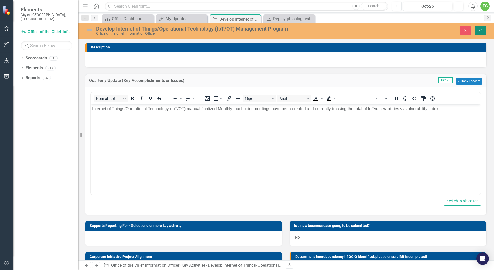
click at [484, 31] on button "Save" at bounding box center [480, 30] width 11 height 9
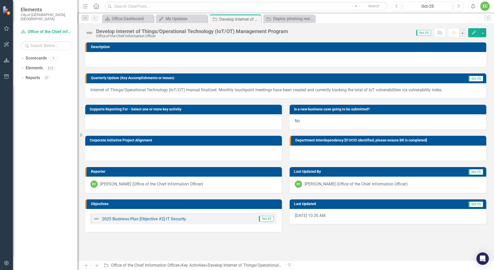
click at [89, 34] on img at bounding box center [89, 33] width 8 height 8
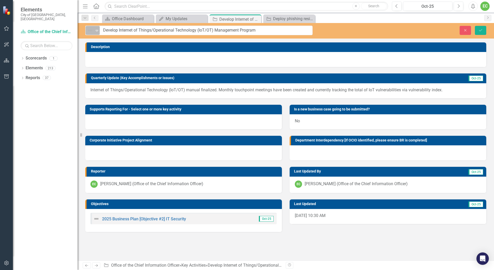
click at [94, 29] on div "Not Defined" at bounding box center [90, 30] width 7 height 6
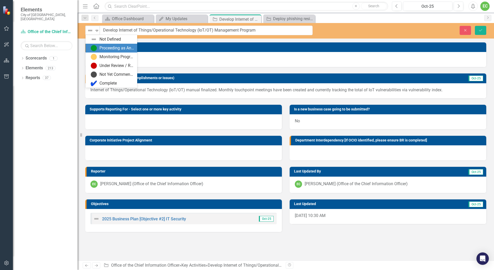
click at [100, 49] on div "Proceeding as Anticipated" at bounding box center [116, 48] width 35 height 6
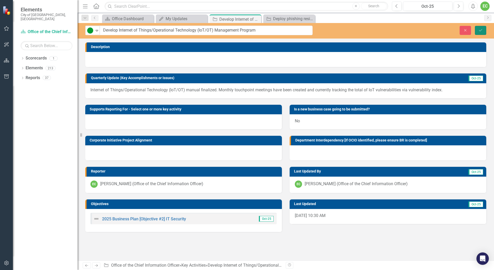
click at [479, 31] on icon "Save" at bounding box center [480, 30] width 5 height 4
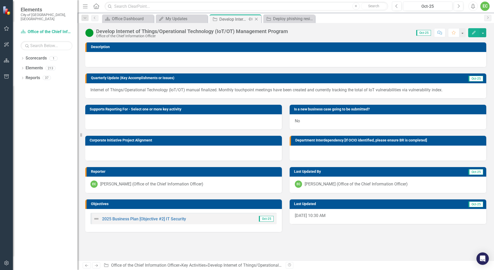
click at [256, 19] on icon at bounding box center [256, 19] width 3 height 3
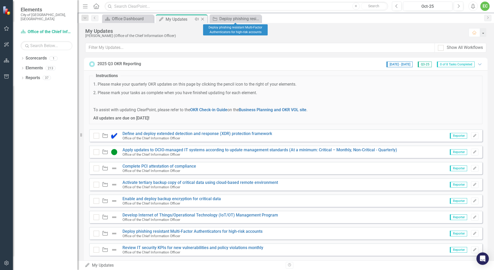
click at [187, 21] on div "My Updates" at bounding box center [180, 19] width 28 height 6
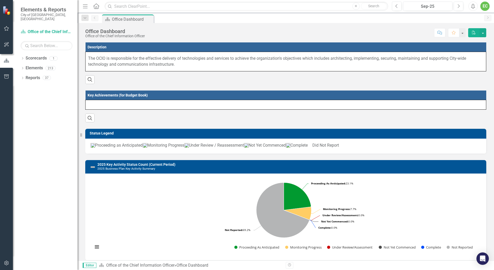
click at [9, 27] on icon "button" at bounding box center [6, 28] width 5 height 4
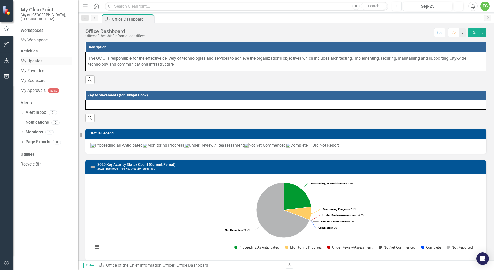
click at [32, 58] on link "My Updates" at bounding box center [47, 61] width 52 height 6
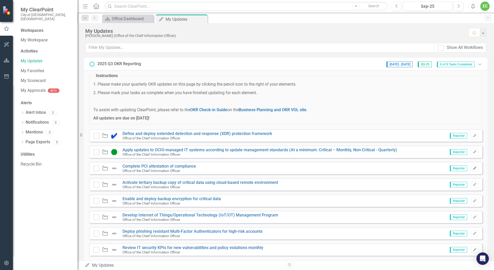
click at [473, 167] on button "Edit" at bounding box center [474, 168] width 7 height 7
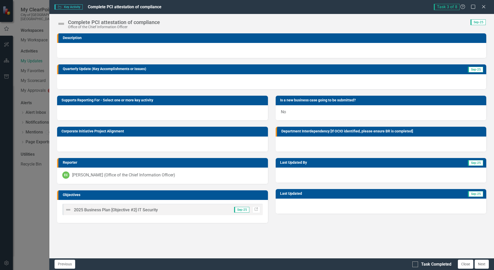
click at [199, 79] on div at bounding box center [271, 81] width 429 height 15
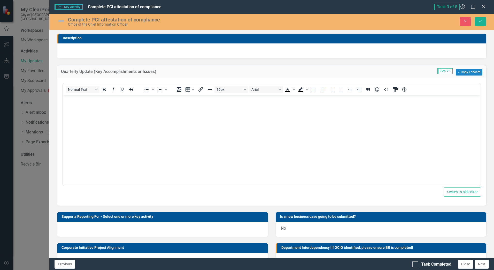
click at [189, 125] on body "Rich Text Area. Press ALT-0 for help." at bounding box center [272, 134] width 418 height 78
click at [484, 22] on button "Save" at bounding box center [480, 21] width 11 height 9
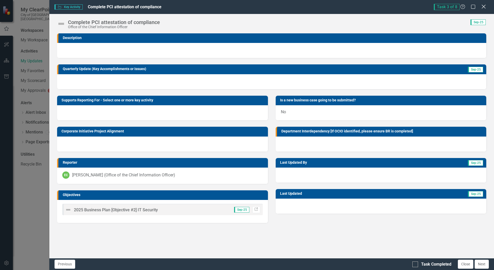
click at [486, 4] on icon "Close" at bounding box center [483, 6] width 6 height 5
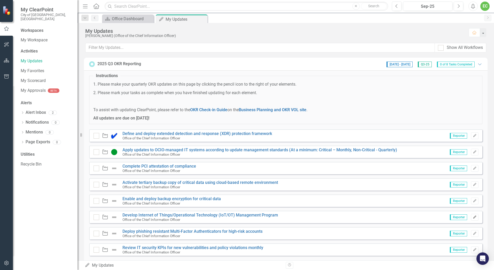
click at [473, 218] on icon "Edit" at bounding box center [475, 216] width 4 height 3
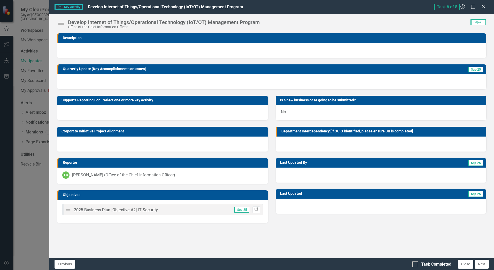
click at [339, 78] on div at bounding box center [271, 81] width 429 height 15
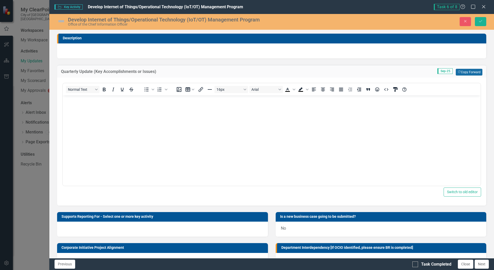
click at [463, 74] on button "Copy Forward Copy Forward" at bounding box center [469, 72] width 27 height 7
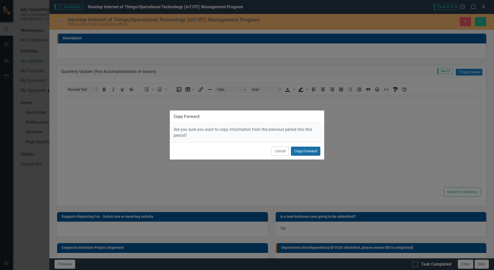
click at [312, 153] on button "Copy Forward" at bounding box center [305, 150] width 29 height 9
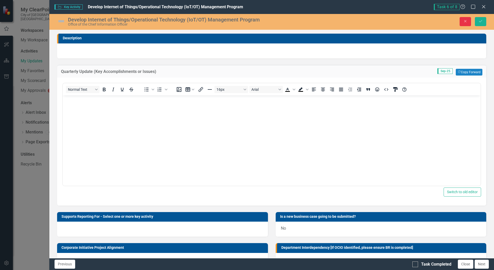
click at [464, 21] on icon "Close" at bounding box center [465, 21] width 5 height 4
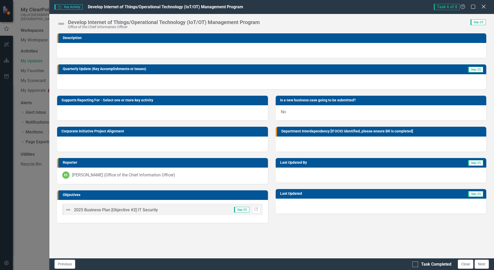
click at [485, 7] on icon "Close" at bounding box center [483, 6] width 6 height 5
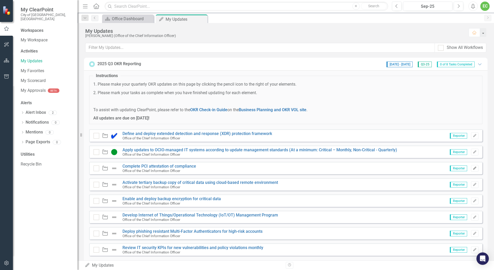
click at [473, 168] on icon "button" at bounding box center [474, 167] width 3 height 3
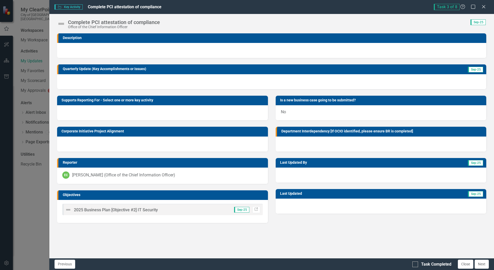
click at [205, 233] on div "Description Quarterly Update (Key Accomplishments or Issues) Sep-25 Supports Re…" at bounding box center [271, 145] width 445 height 225
